Goal: Transaction & Acquisition: Purchase product/service

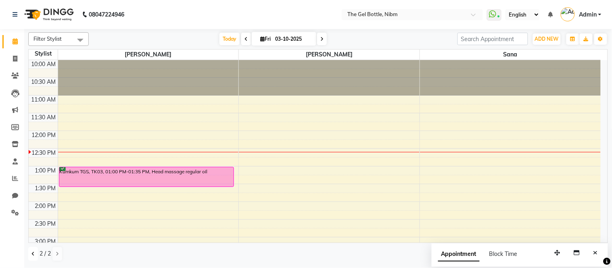
click at [32, 255] on icon at bounding box center [32, 254] width 3 height 5
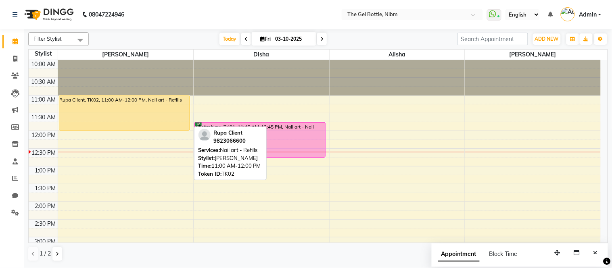
click at [136, 109] on div "Rupa Client, TK02, 11:00 AM-12:00 PM, Nail art - Refills" at bounding box center [124, 113] width 130 height 34
select select "1"
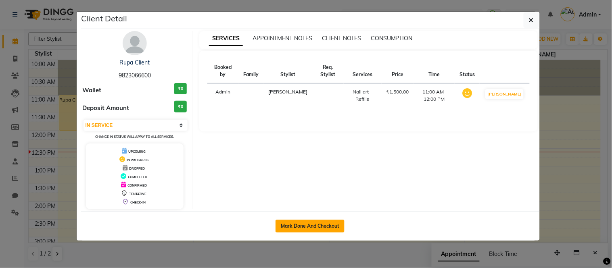
click at [295, 229] on button "Mark Done And Checkout" at bounding box center [310, 226] width 69 height 13
select select "7762"
select select "service"
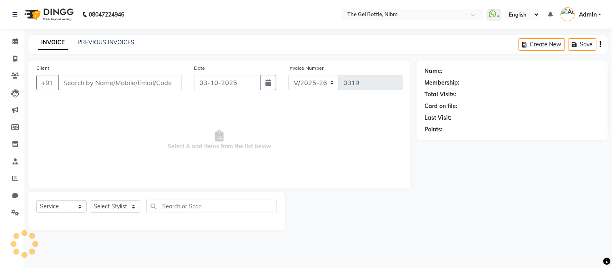
select select "3"
type input "9823066600"
select select "69368"
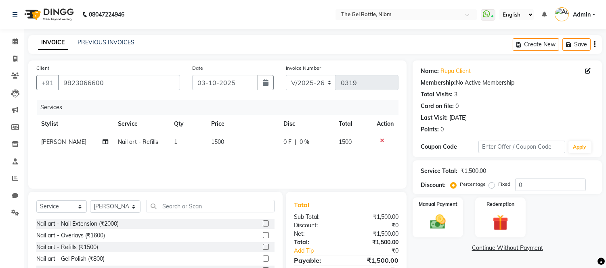
scroll to position [54, 0]
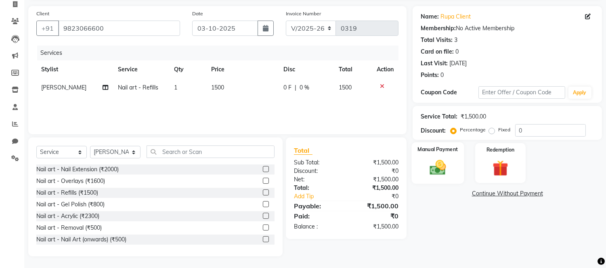
click at [445, 161] on img at bounding box center [437, 168] width 27 height 19
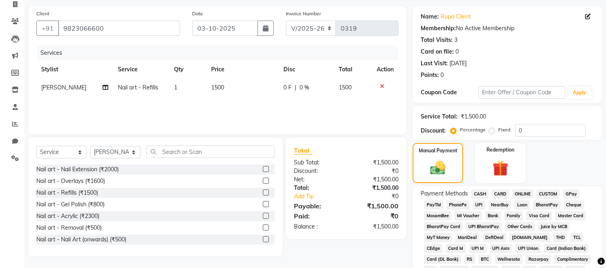
click at [498, 195] on span "CARD" at bounding box center [499, 194] width 17 height 9
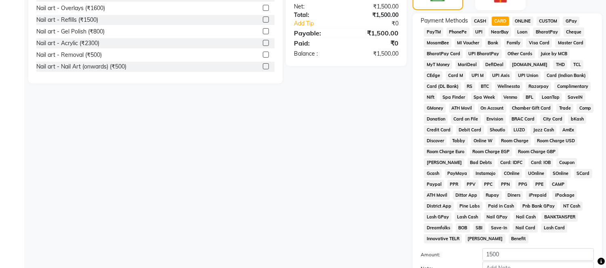
scroll to position [301, 0]
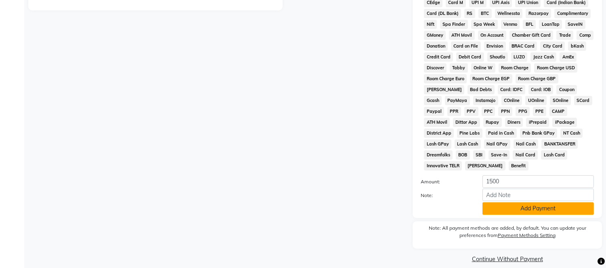
click at [522, 203] on button "Add Payment" at bounding box center [537, 209] width 111 height 13
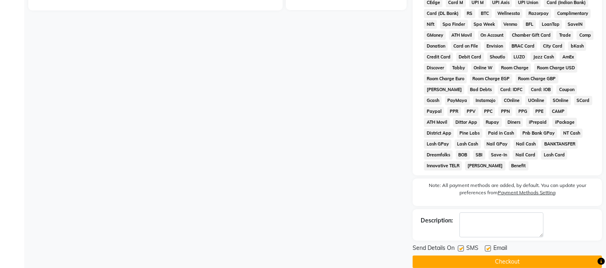
click at [480, 256] on button "Checkout" at bounding box center [506, 262] width 189 height 13
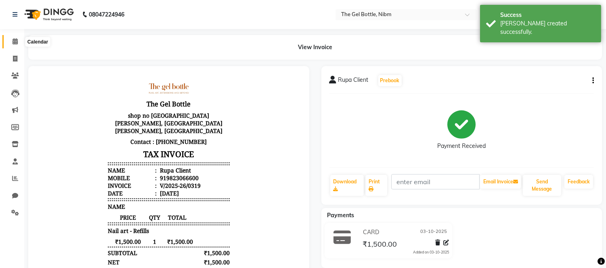
click at [13, 44] on icon at bounding box center [15, 41] width 5 height 6
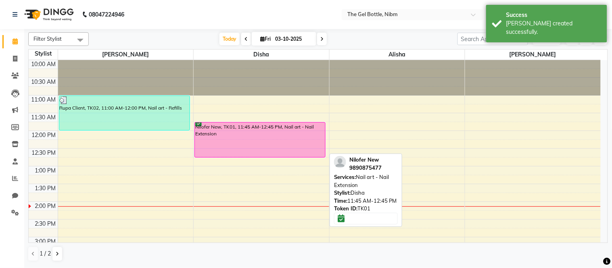
click at [232, 130] on div "Nilofer New, TK01, 11:45 AM-12:45 PM, Nail art - Nail Extension" at bounding box center [260, 140] width 130 height 35
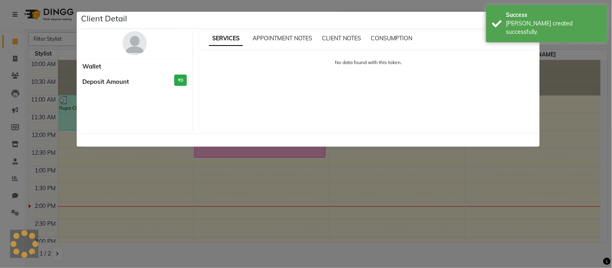
select select "6"
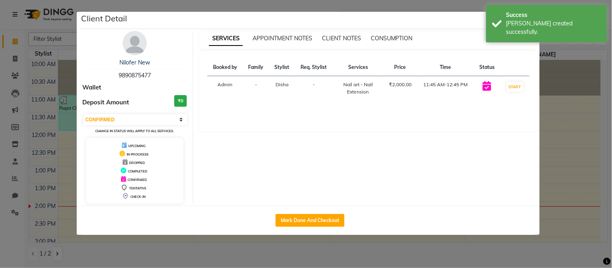
click at [573, 69] on ngb-modal-window "Client Detail Nilofer New 9890875477 Wallet Deposit Amount ₹0 Select IN SERVICE…" at bounding box center [306, 134] width 612 height 268
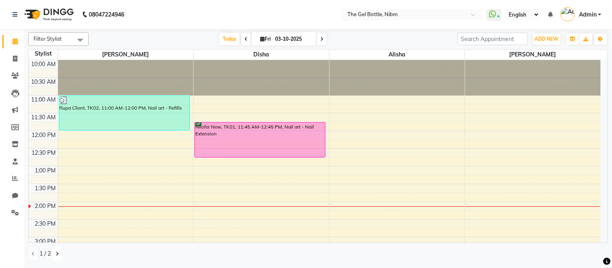
click at [57, 256] on icon at bounding box center [57, 254] width 3 height 5
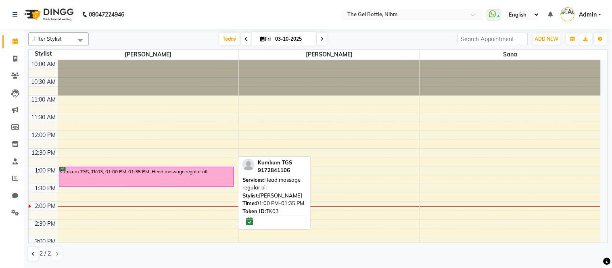
click at [92, 179] on div "Kumkum TGS, TK03, 01:00 PM-01:35 PM, Head massage regular oil" at bounding box center [146, 176] width 174 height 19
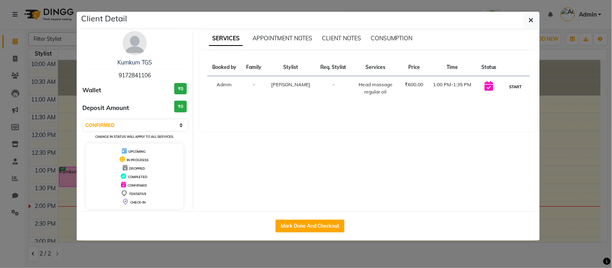
click at [517, 87] on button "START" at bounding box center [515, 87] width 17 height 10
select select "1"
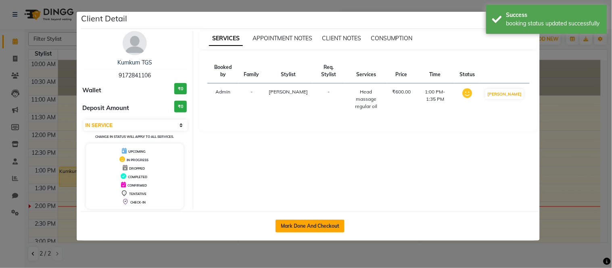
click at [332, 227] on button "Mark Done And Checkout" at bounding box center [310, 226] width 69 height 13
select select "7762"
select select "service"
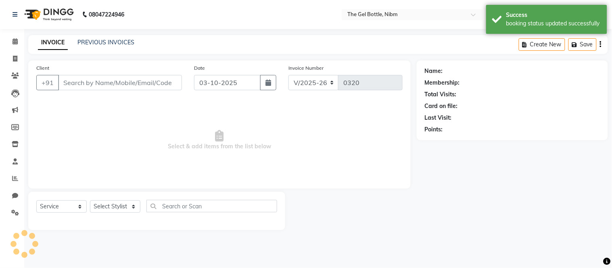
type input "9172841106"
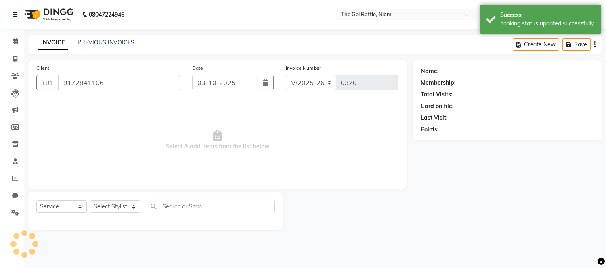
select select "76368"
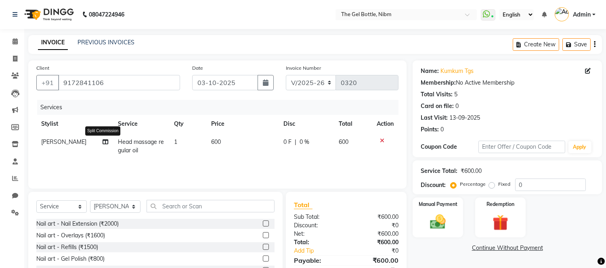
click at [104, 143] on icon at bounding box center [106, 142] width 6 height 6
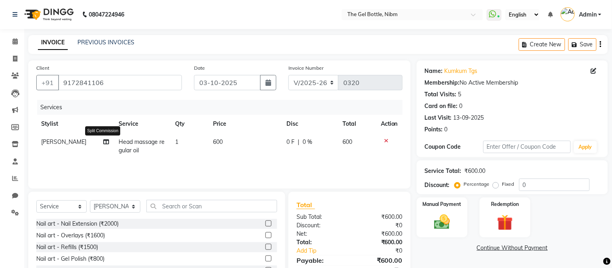
select select "76368"
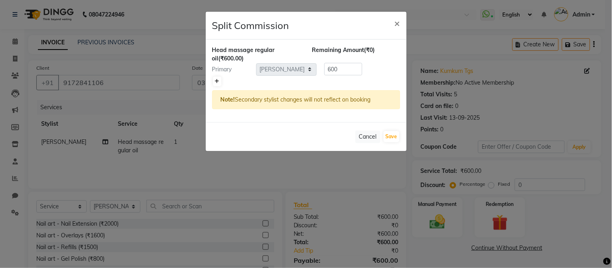
click at [215, 82] on icon at bounding box center [217, 81] width 4 height 5
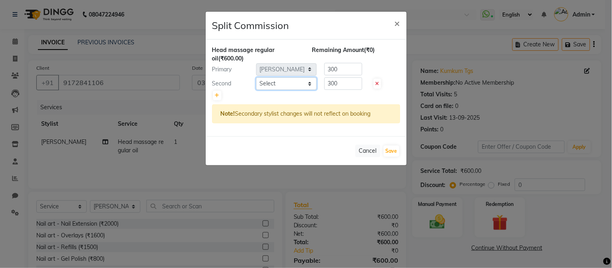
click at [277, 84] on select "Select [PERSON_NAME] [PERSON_NAME] [PERSON_NAME] [PERSON_NAME] [PERSON_NAME]" at bounding box center [286, 83] width 61 height 13
click at [347, 100] on div at bounding box center [306, 95] width 188 height 11
click at [377, 84] on icon at bounding box center [378, 84] width 4 height 5
type input "600"
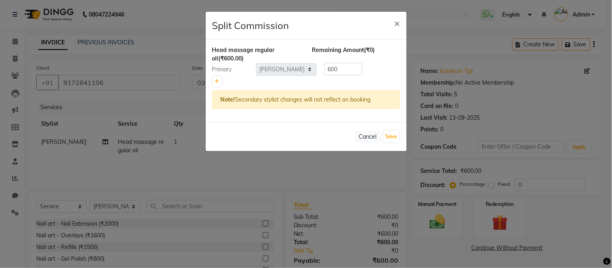
click at [183, 151] on ngb-modal-window "Split Commission × Head massage regular oil (₹600.00) Remaining Amount (₹0) Pri…" at bounding box center [306, 134] width 612 height 268
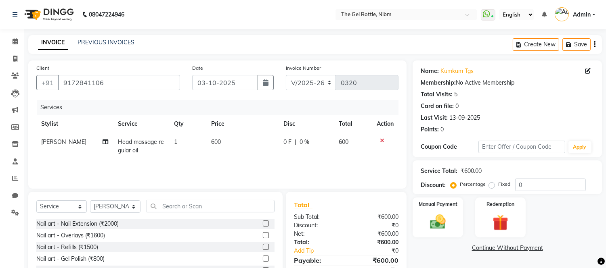
click at [131, 147] on span "Head massage regular oil" at bounding box center [141, 146] width 46 height 16
select select "76368"
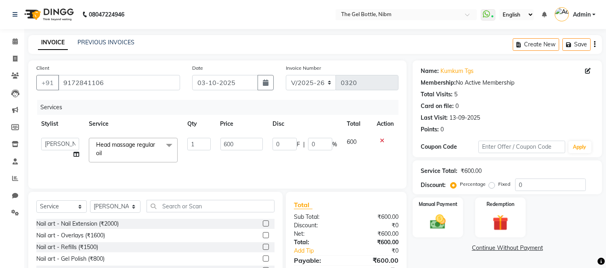
click at [131, 147] on span "Head massage regular oil" at bounding box center [125, 149] width 59 height 16
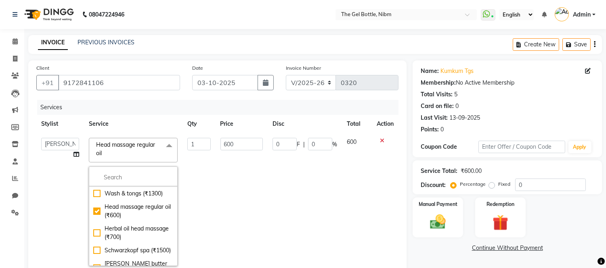
scroll to position [283, 0]
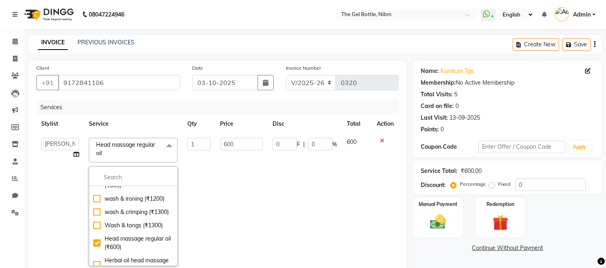
click at [257, 180] on td "600" at bounding box center [241, 202] width 52 height 138
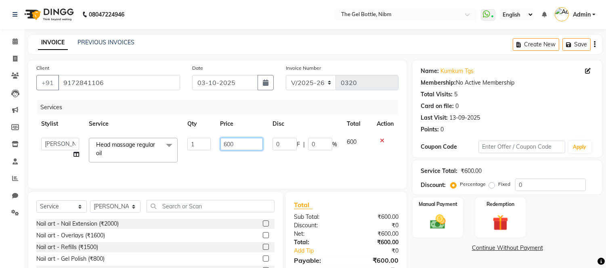
click at [227, 143] on input "600" at bounding box center [241, 144] width 42 height 13
click at [232, 143] on input "1200" at bounding box center [241, 144] width 42 height 13
type input "1250"
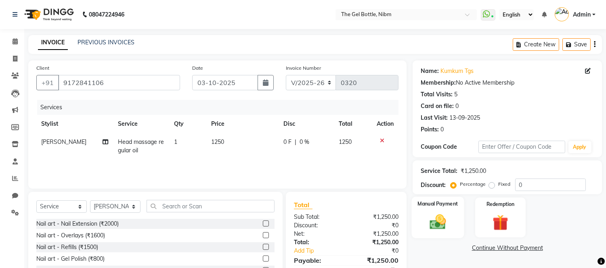
click at [437, 217] on img at bounding box center [437, 222] width 27 height 19
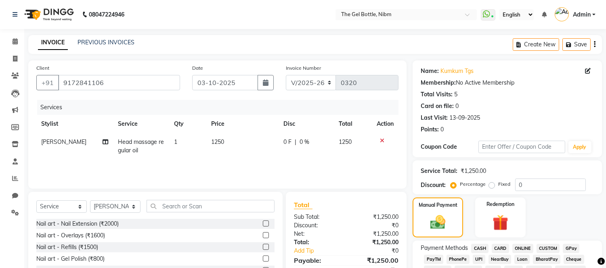
click at [572, 250] on span "GPay" at bounding box center [570, 248] width 17 height 9
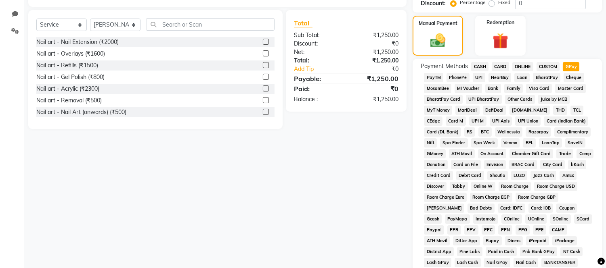
scroll to position [301, 0]
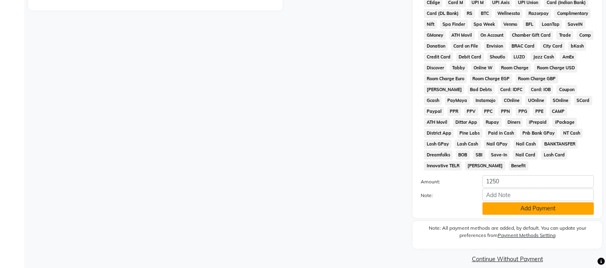
click at [514, 203] on button "Add Payment" at bounding box center [537, 209] width 111 height 13
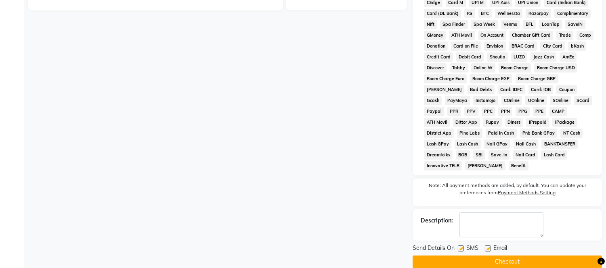
click at [481, 256] on button "Checkout" at bounding box center [506, 262] width 189 height 13
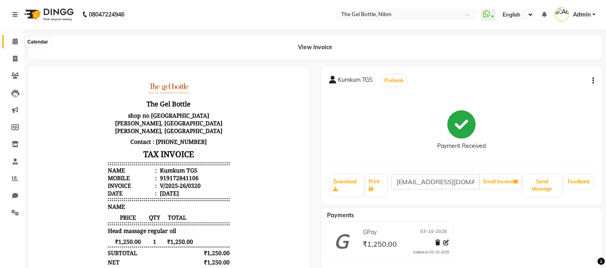
click at [18, 39] on span at bounding box center [15, 41] width 14 height 9
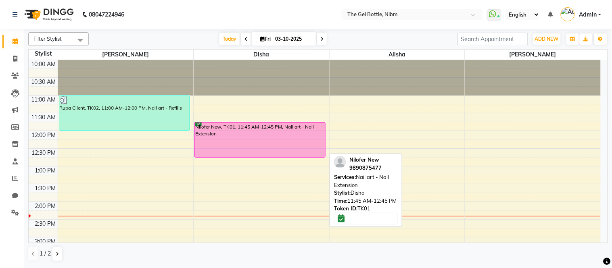
click at [223, 143] on div "Nilofer New, TK01, 11:45 AM-12:45 PM, Nail art - Nail Extension" at bounding box center [260, 140] width 130 height 35
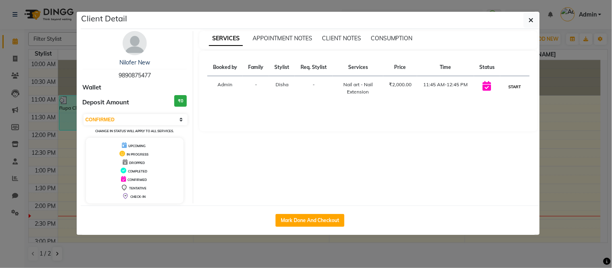
click at [514, 85] on button "START" at bounding box center [515, 87] width 17 height 10
select select "1"
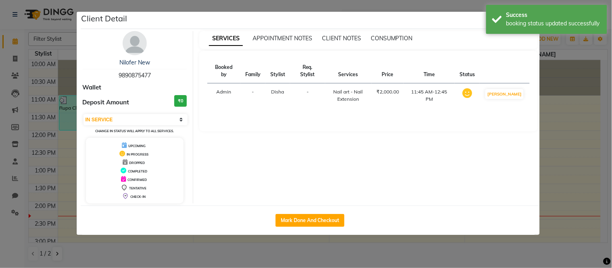
click at [575, 74] on ngb-modal-window "Client Detail Nilofer New 9890875477 Wallet Deposit Amount ₹0 Select IN SERVICE…" at bounding box center [306, 134] width 612 height 268
